Goal: Navigation & Orientation: Find specific page/section

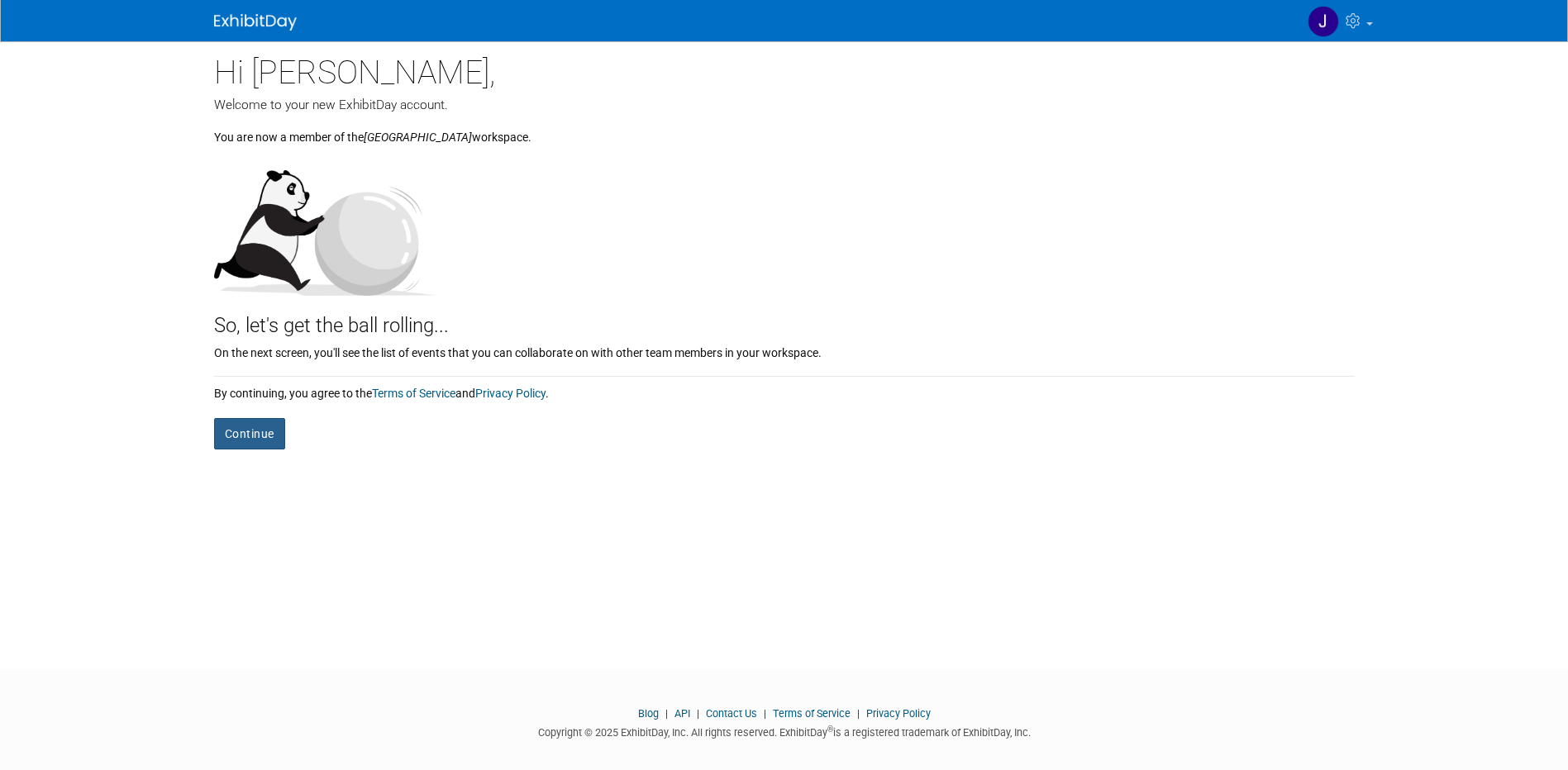
click at [240, 432] on button "Continue" at bounding box center [249, 433] width 71 height 31
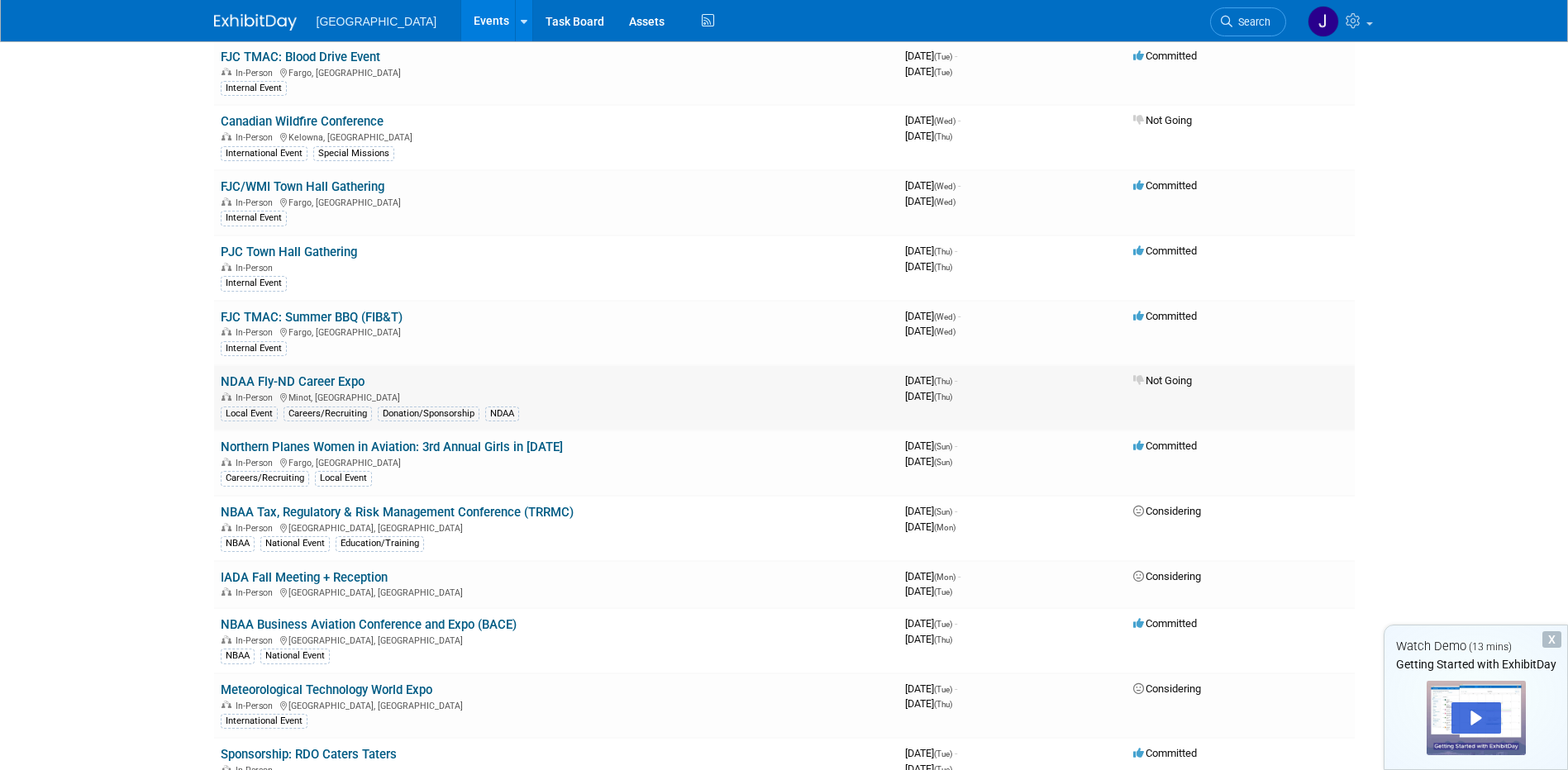
scroll to position [661, 0]
click at [258, 620] on link "NBAA Business Aviation Conference and Expo (BACE)" at bounding box center [369, 624] width 296 height 15
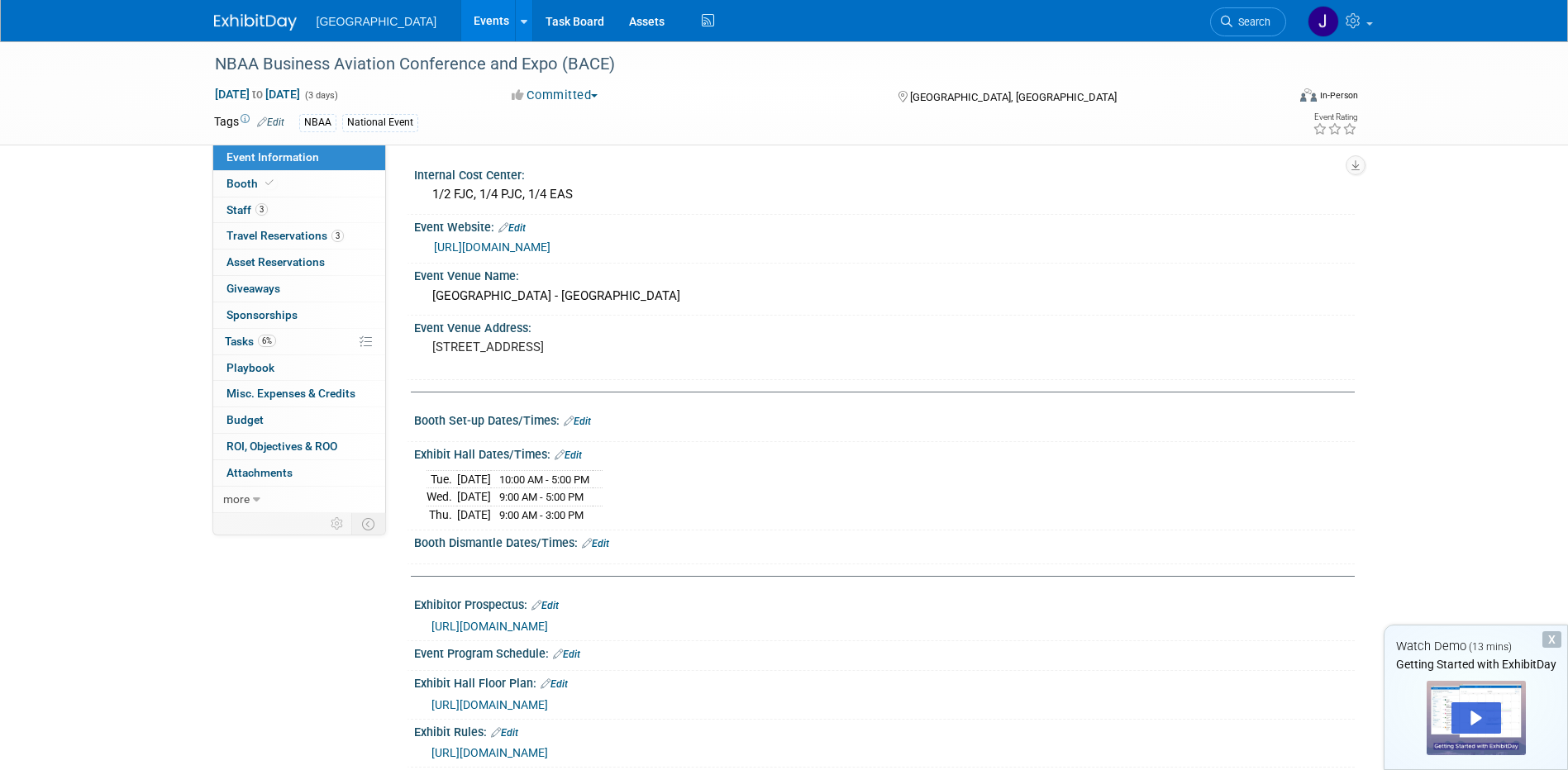
click at [279, 18] on img at bounding box center [255, 23] width 82 height 17
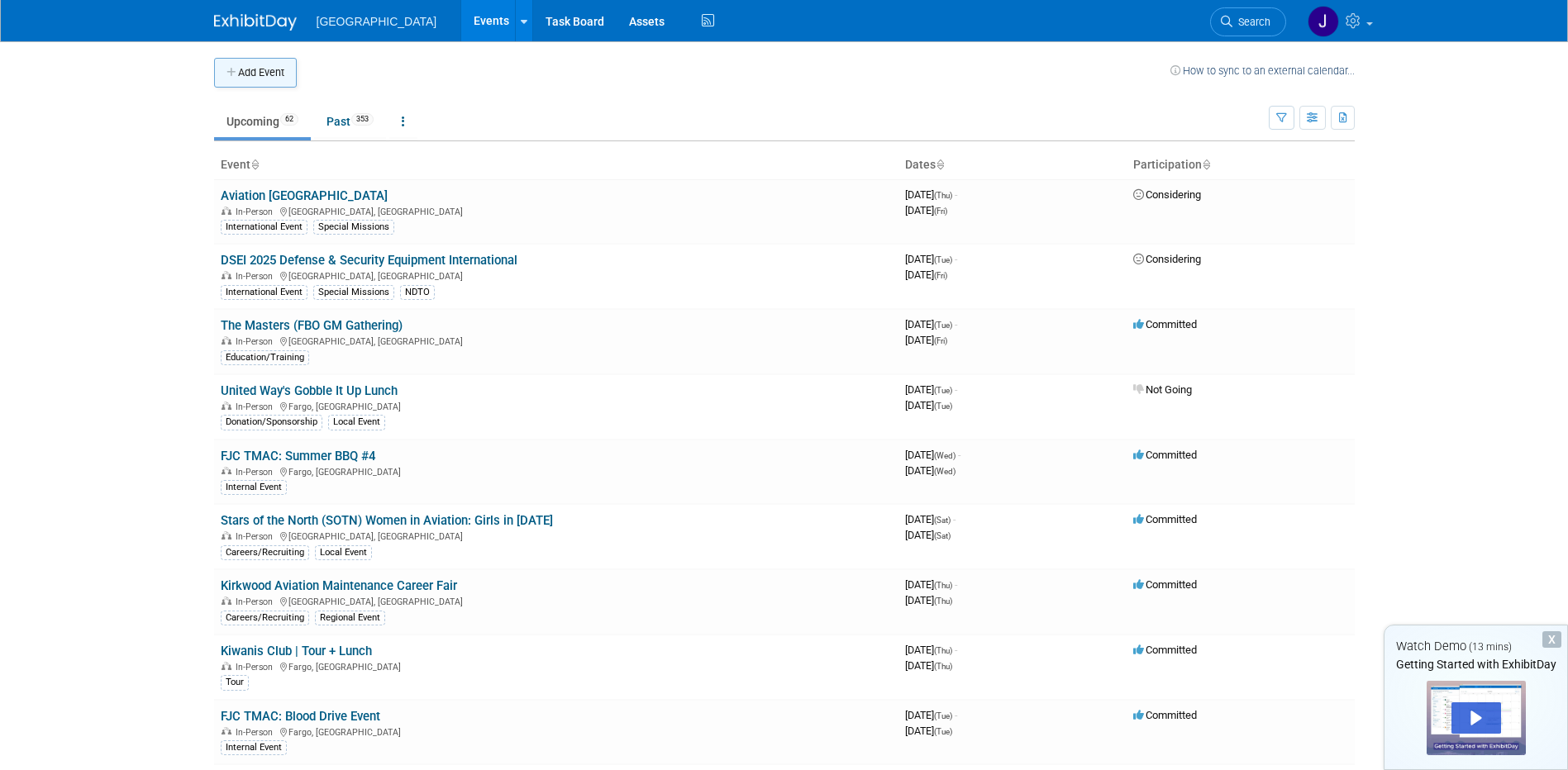
click at [239, 72] on button "Add Event" at bounding box center [255, 72] width 82 height 29
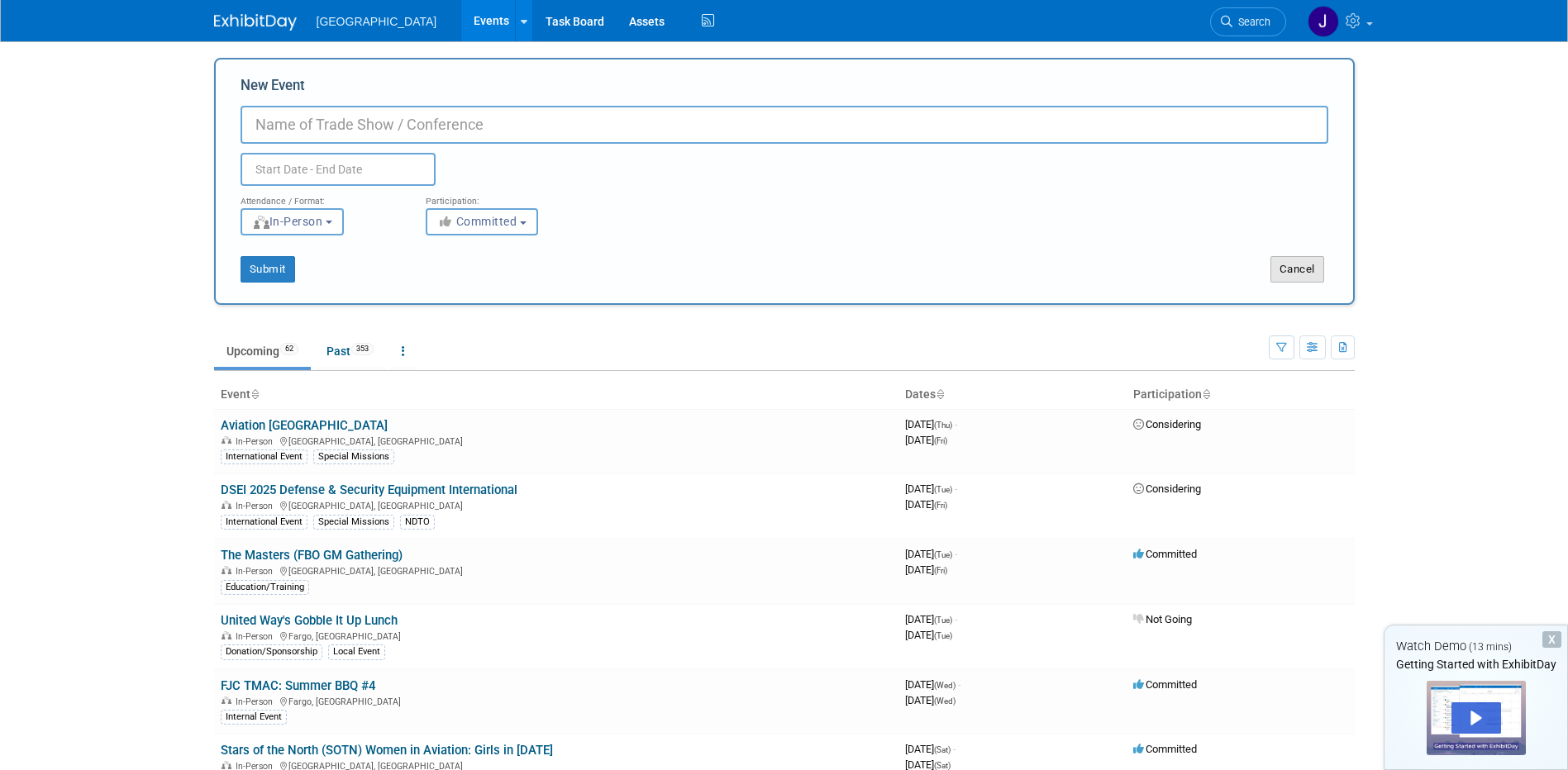
click at [1310, 265] on button "Cancel" at bounding box center [1298, 269] width 54 height 26
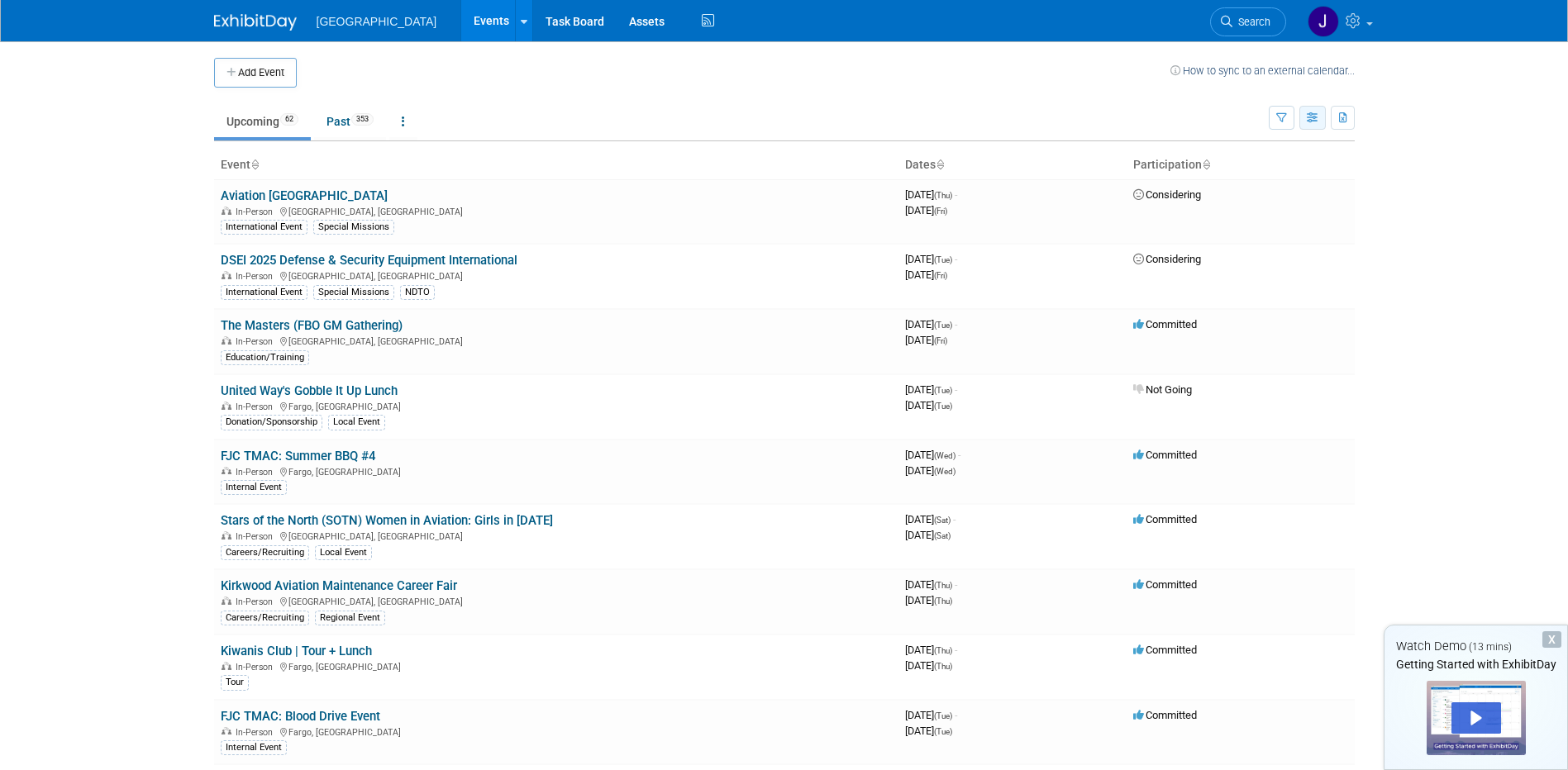
click at [1309, 116] on icon "button" at bounding box center [1313, 119] width 13 height 11
click at [1269, 215] on link "Calendar View" at bounding box center [1243, 226] width 139 height 24
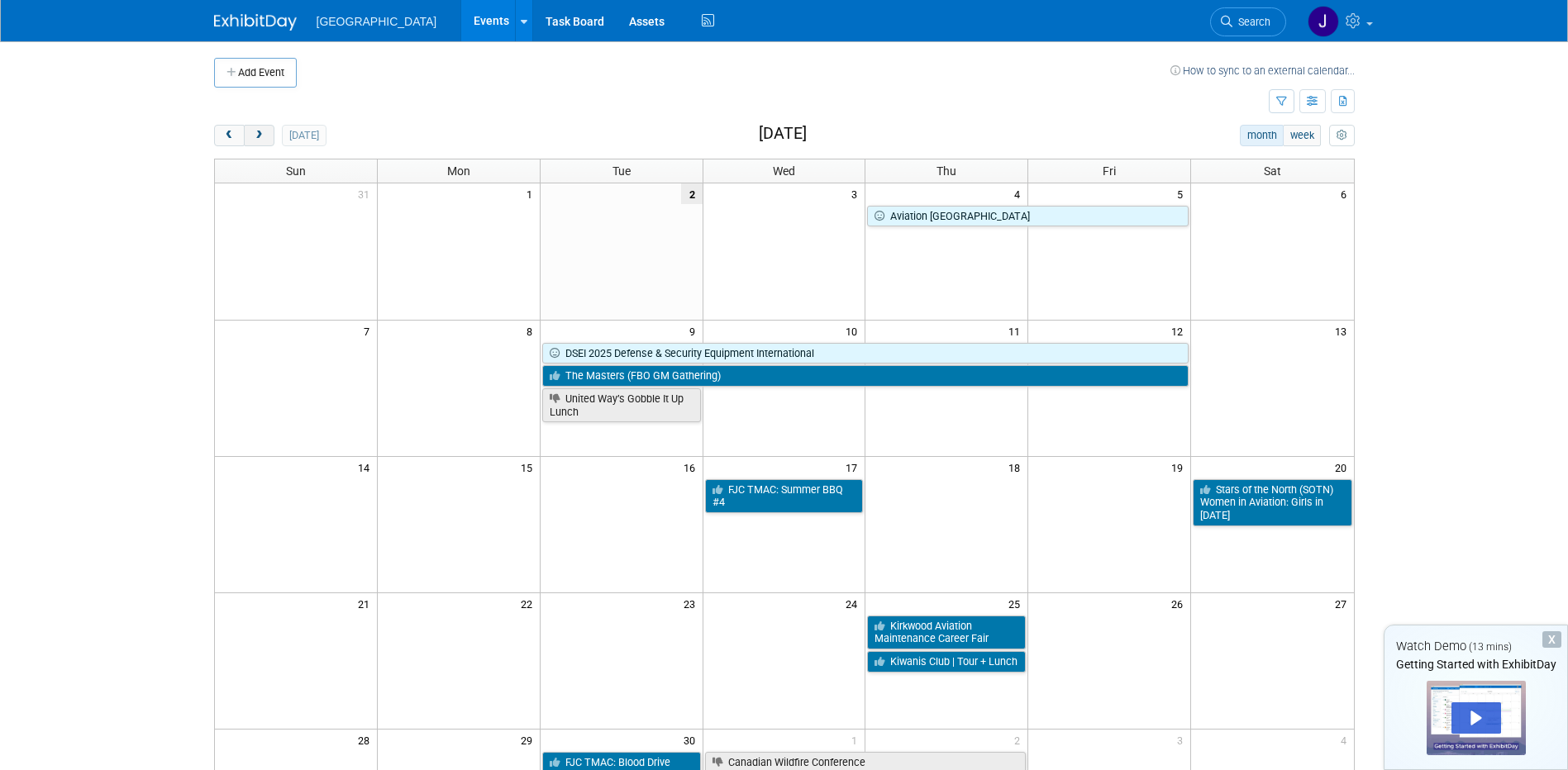
click at [261, 130] on span "next" at bounding box center [259, 135] width 13 height 11
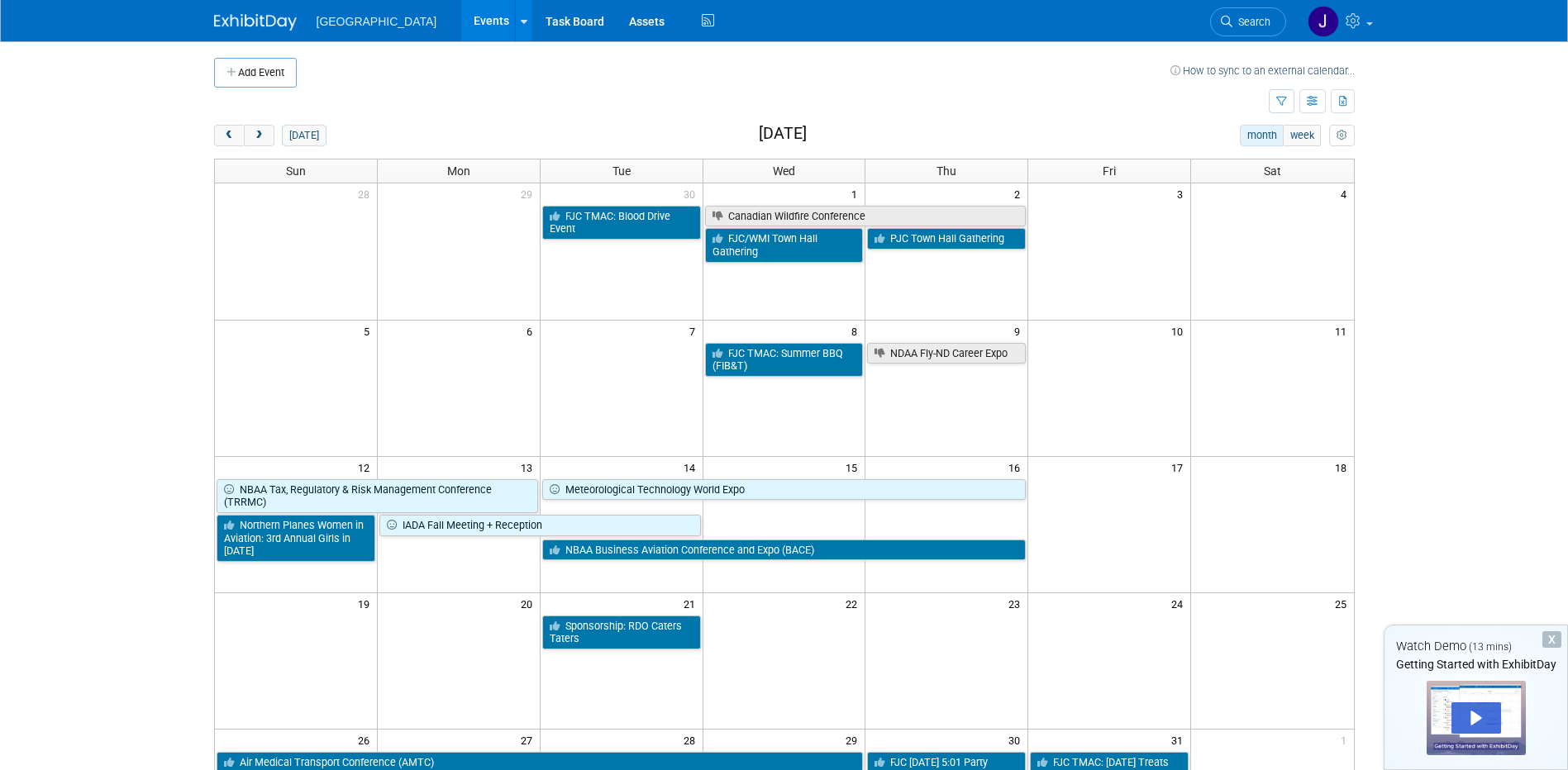
click at [256, 17] on img at bounding box center [255, 23] width 82 height 17
click at [1333, 26] on img at bounding box center [1323, 21] width 31 height 31
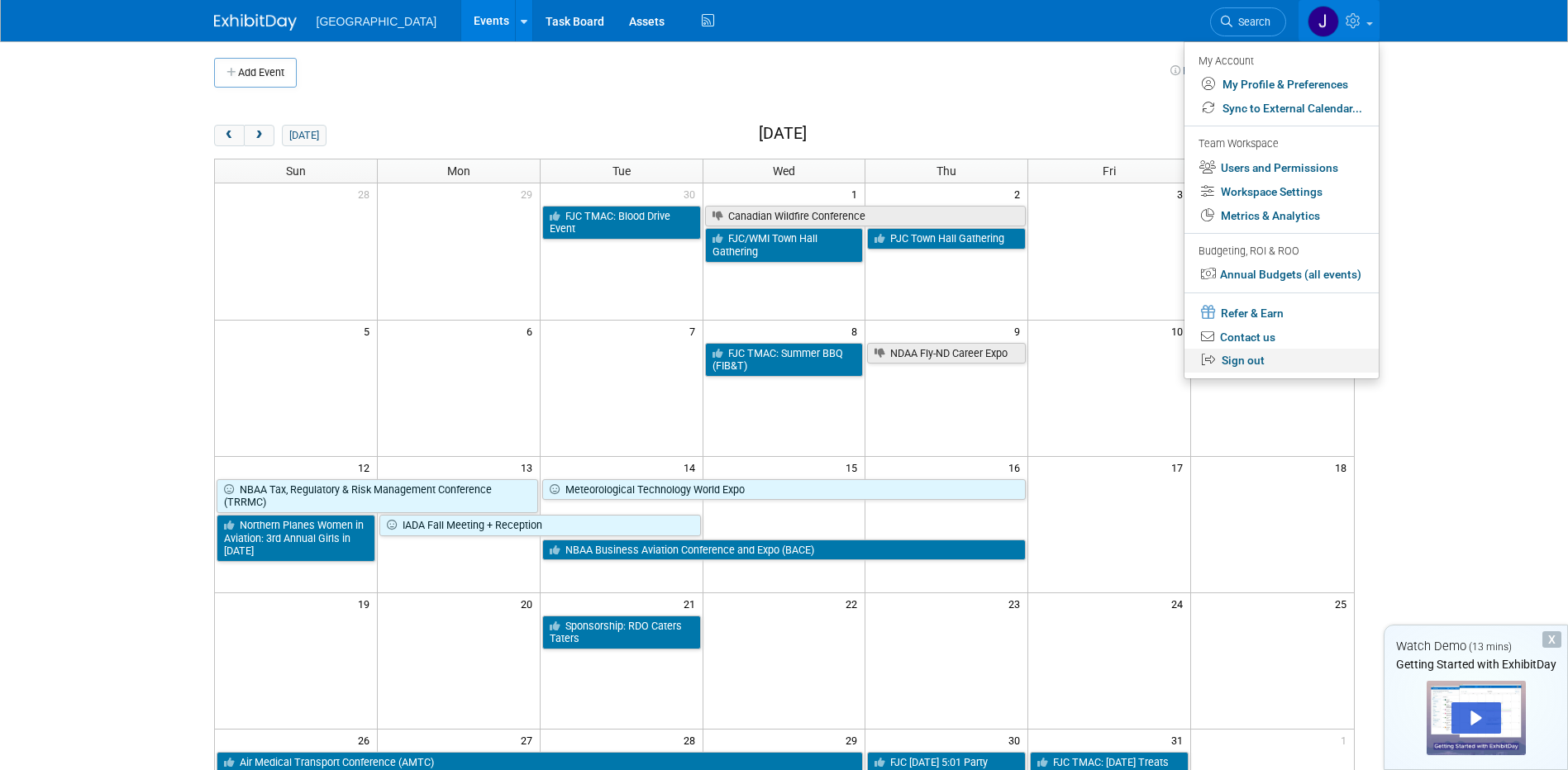
click at [1241, 359] on link "Sign out" at bounding box center [1282, 361] width 194 height 24
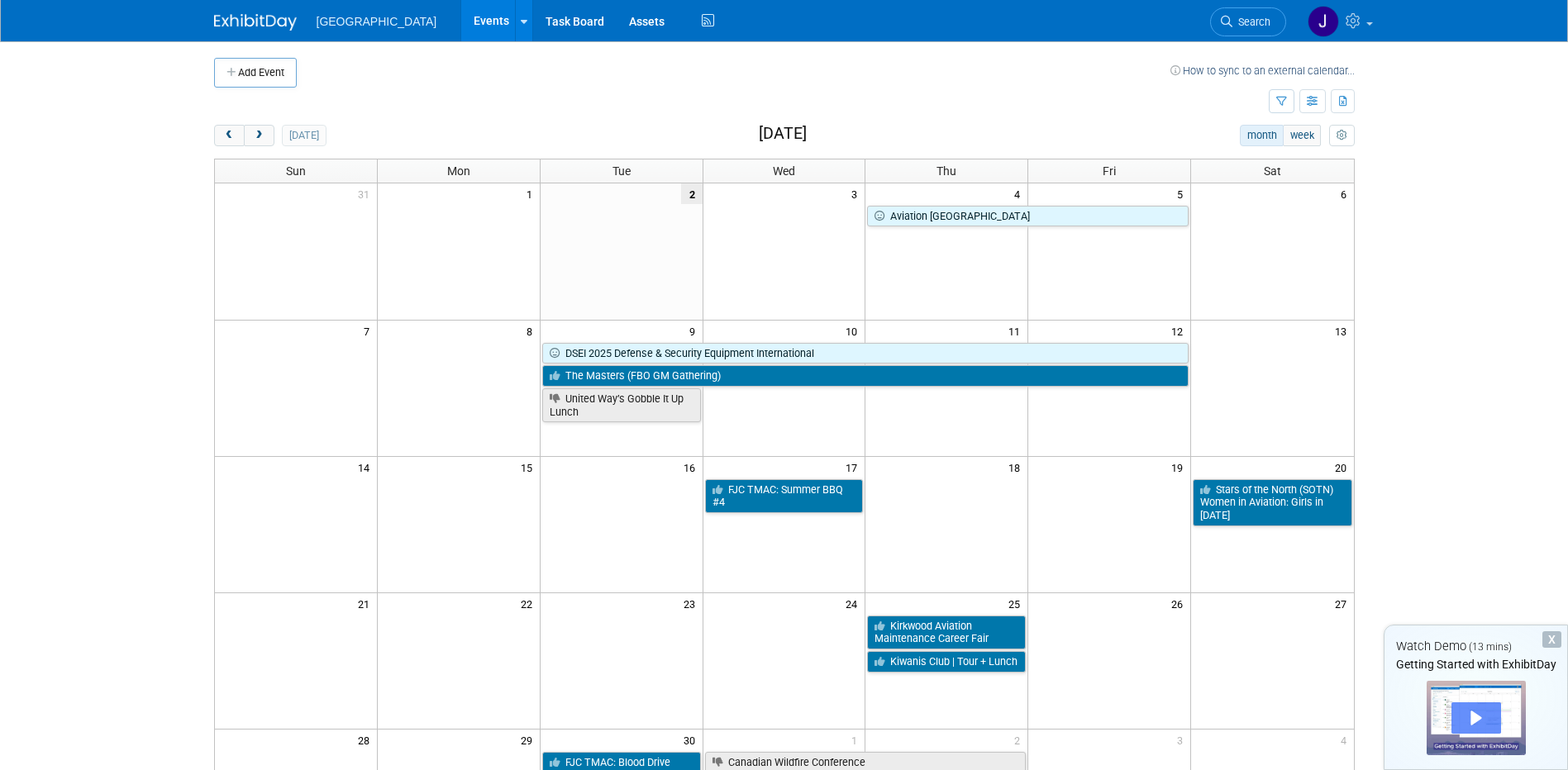
click at [1481, 724] on div "Play" at bounding box center [1476, 718] width 50 height 31
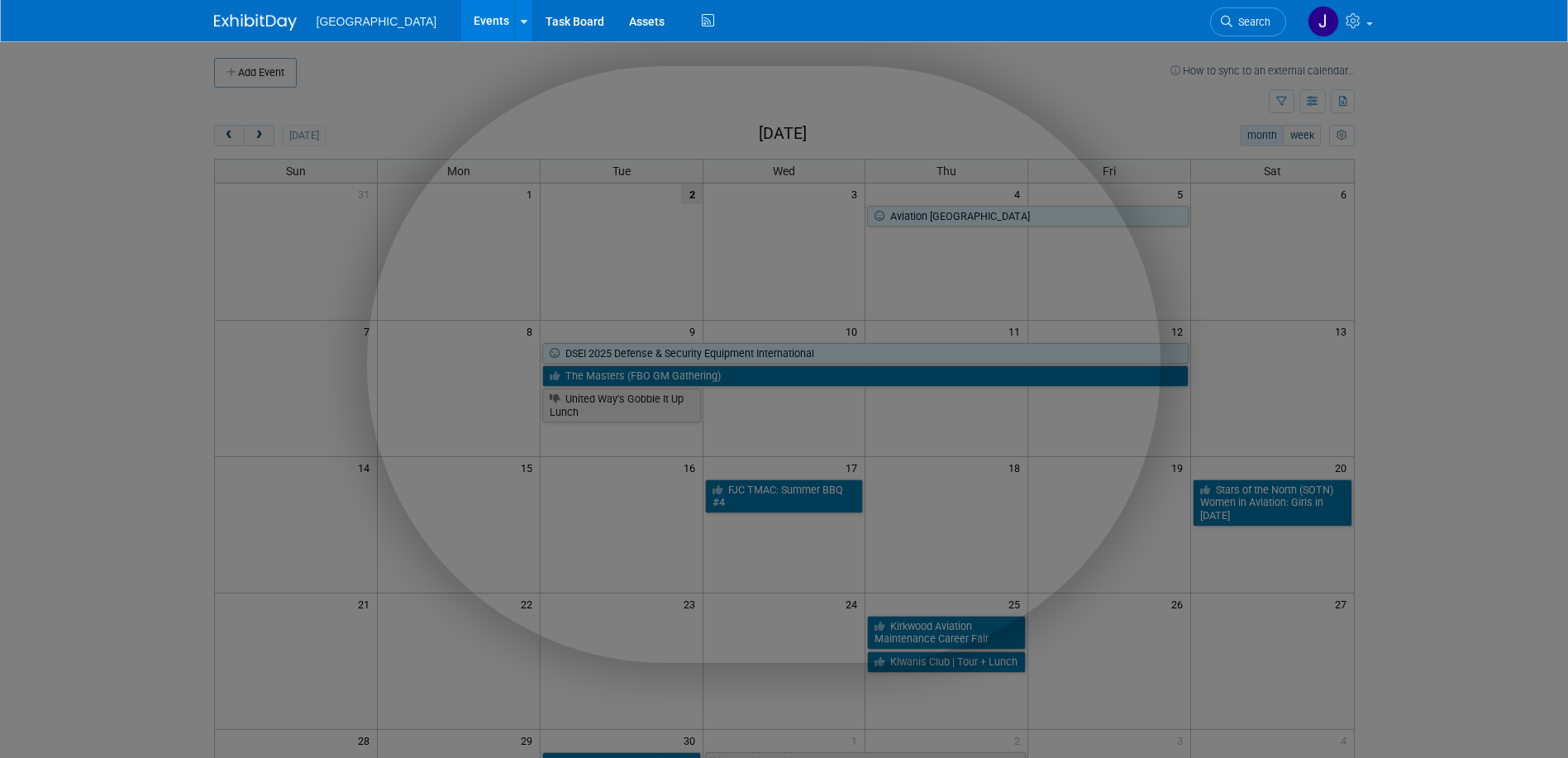
click at [1486, 390] on div at bounding box center [790, 623] width 1581 height 1247
